Goal: Information Seeking & Learning: Learn about a topic

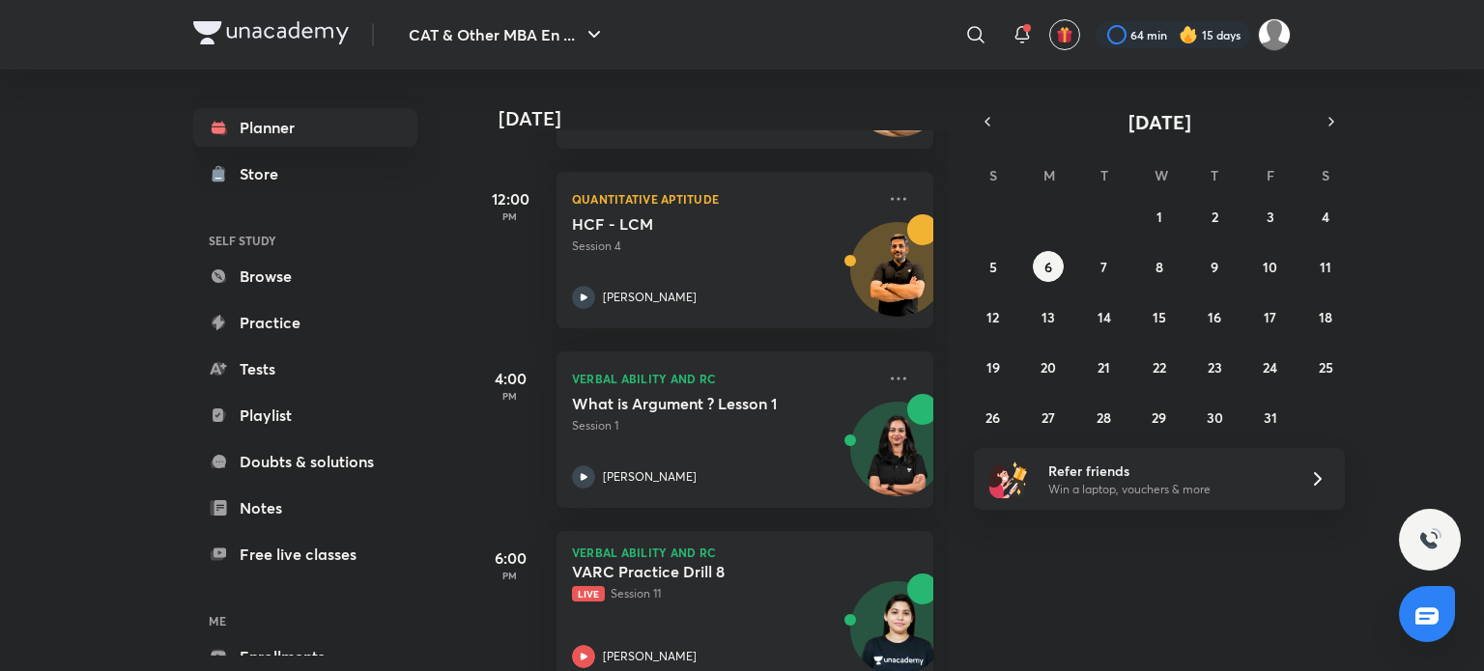
scroll to position [661, 0]
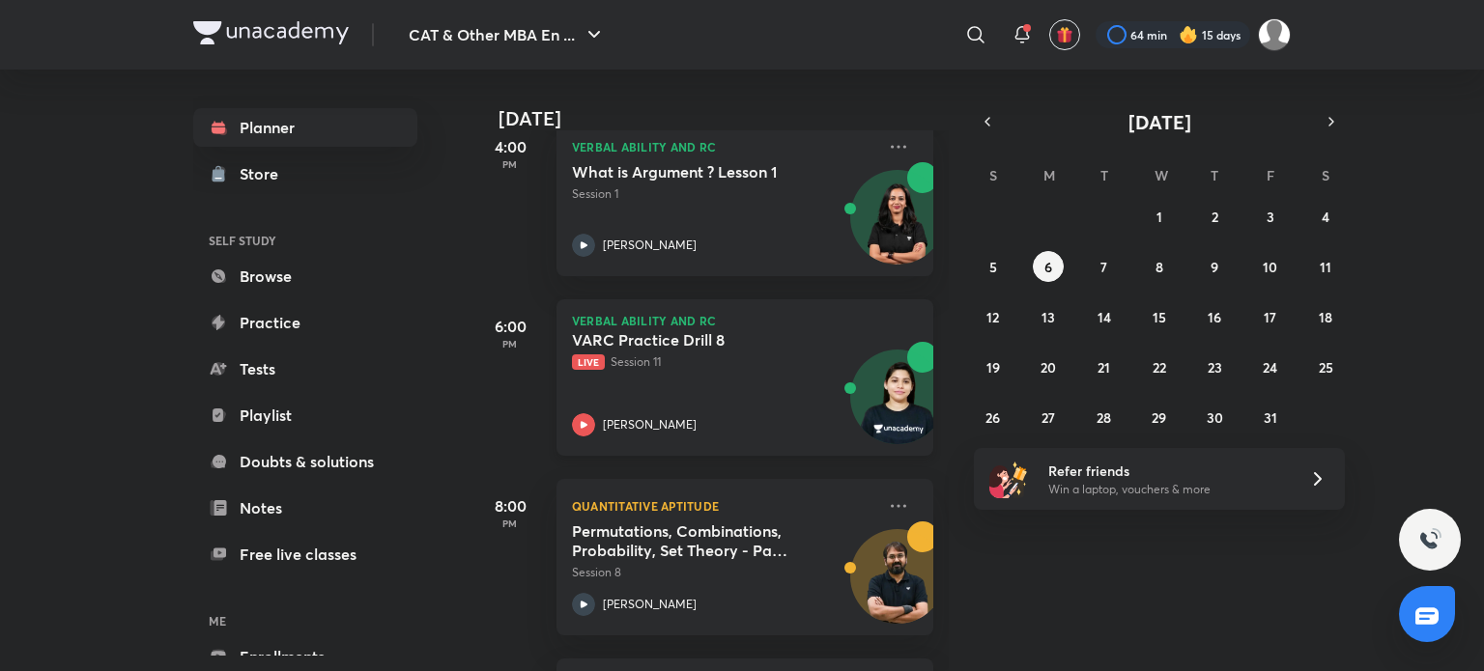
click at [582, 421] on icon at bounding box center [584, 424] width 7 height 7
